Goal: Navigation & Orientation: Find specific page/section

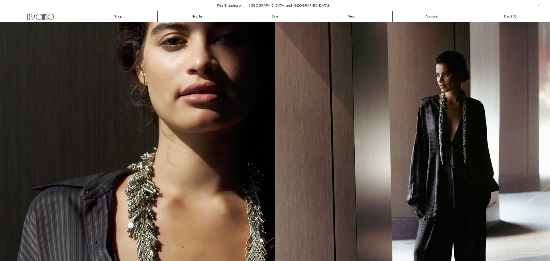
click at [22, 42] on div "Close dialog JOIN OUR MAILING LIST Subscribe to receive 10% off your first purc…" at bounding box center [275, 130] width 550 height 261
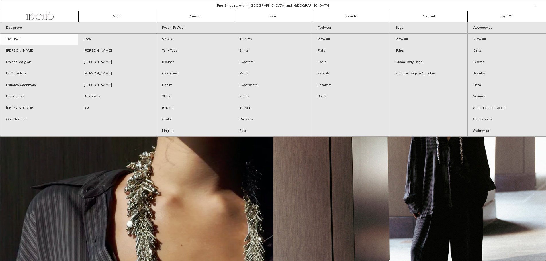
click at [16, 36] on link "The Row" at bounding box center [39, 39] width 78 height 11
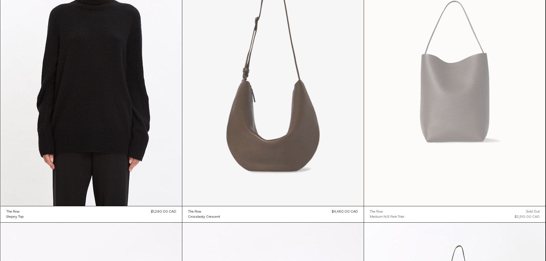
scroll to position [1546, 0]
